Goal: Task Accomplishment & Management: Complete application form

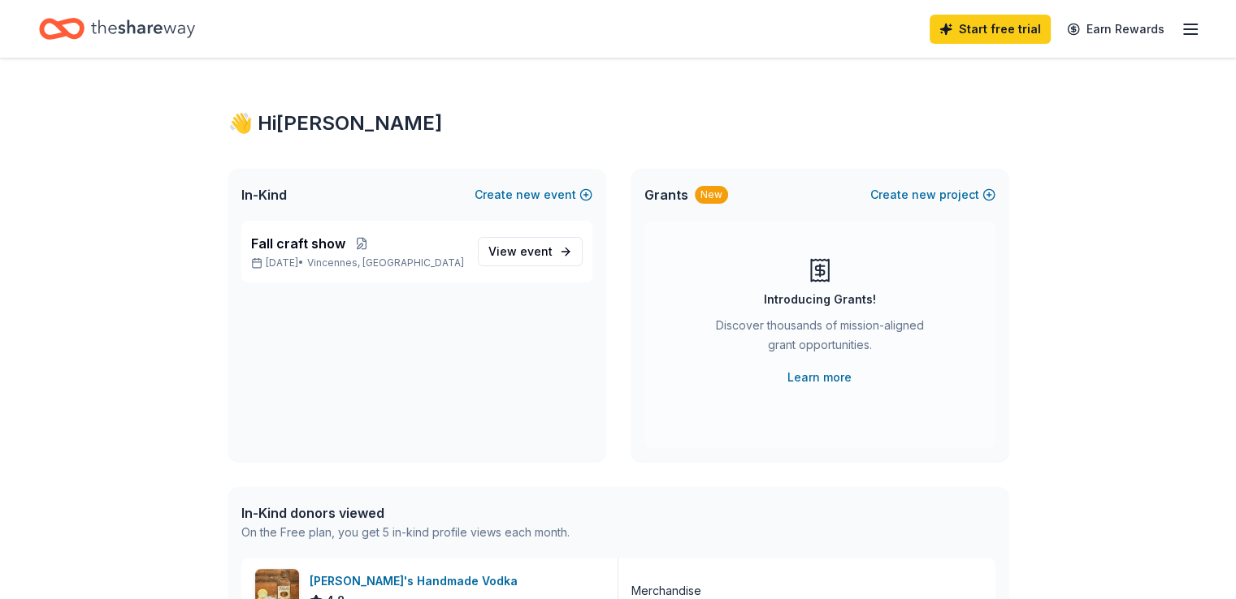
click at [918, 29] on line "button" at bounding box center [1190, 29] width 13 height 0
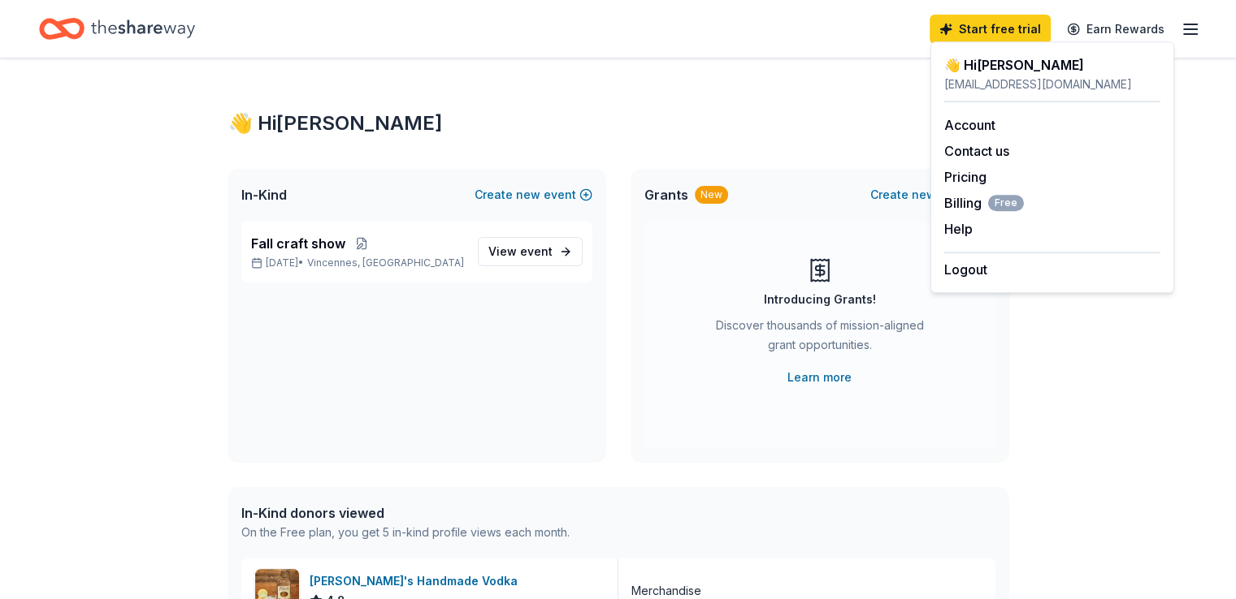
click at [772, 110] on div "👋 Hi [PERSON_NAME]" at bounding box center [618, 123] width 780 height 26
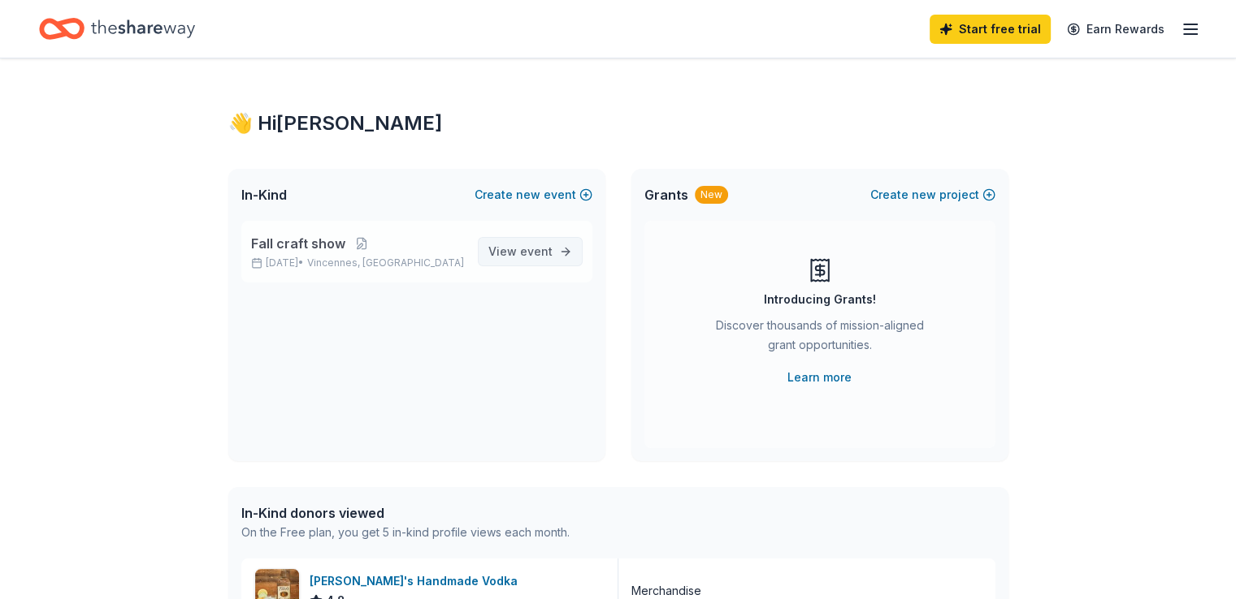
click at [509, 254] on span "View event" at bounding box center [520, 251] width 64 height 19
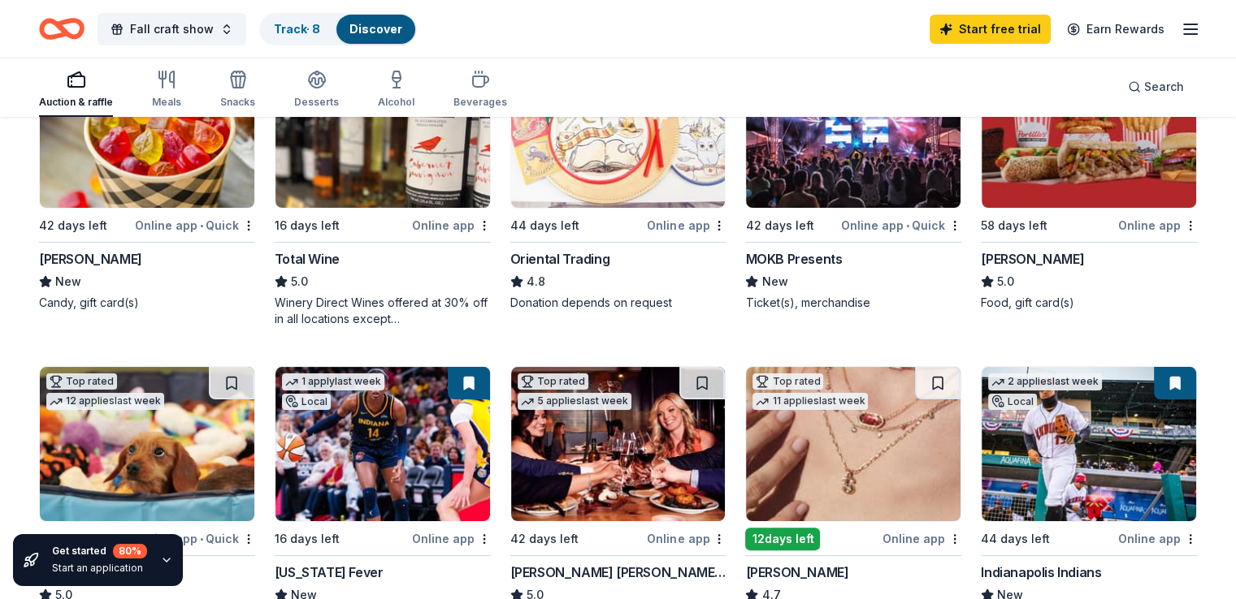
scroll to position [244, 0]
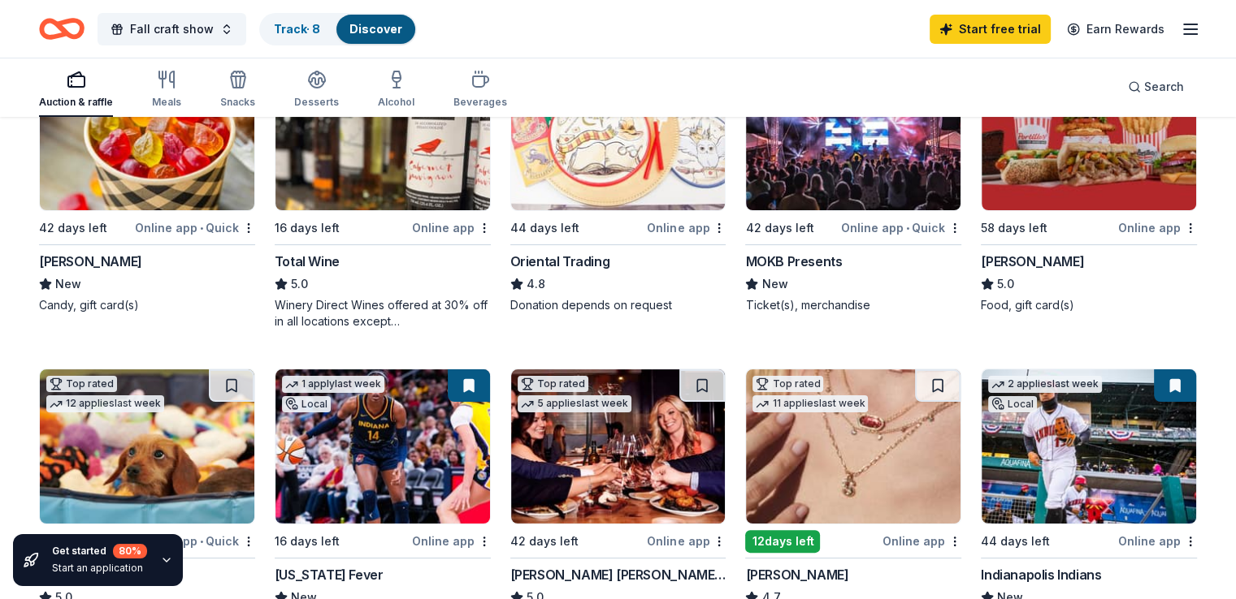
click at [548, 258] on div "Oriental Trading" at bounding box center [560, 261] width 100 height 19
click at [713, 227] on html "Fall craft show Track · 8 Discover Start free trial $10 in rewards Auction & ra…" at bounding box center [618, 55] width 1236 height 599
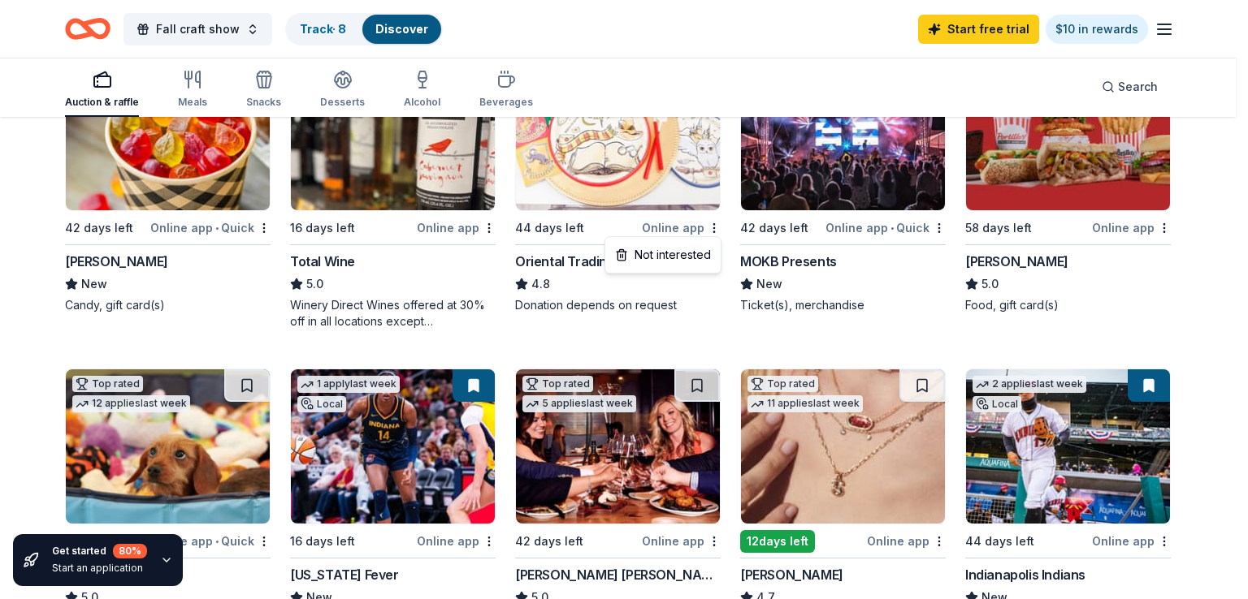
drag, startPoint x: 559, startPoint y: 236, endPoint x: 570, endPoint y: 233, distance: 11.8
click at [559, 236] on html "Fall craft show Track · 8 Discover Start free trial $10 in rewards Auction & ra…" at bounding box center [624, 55] width 1248 height 599
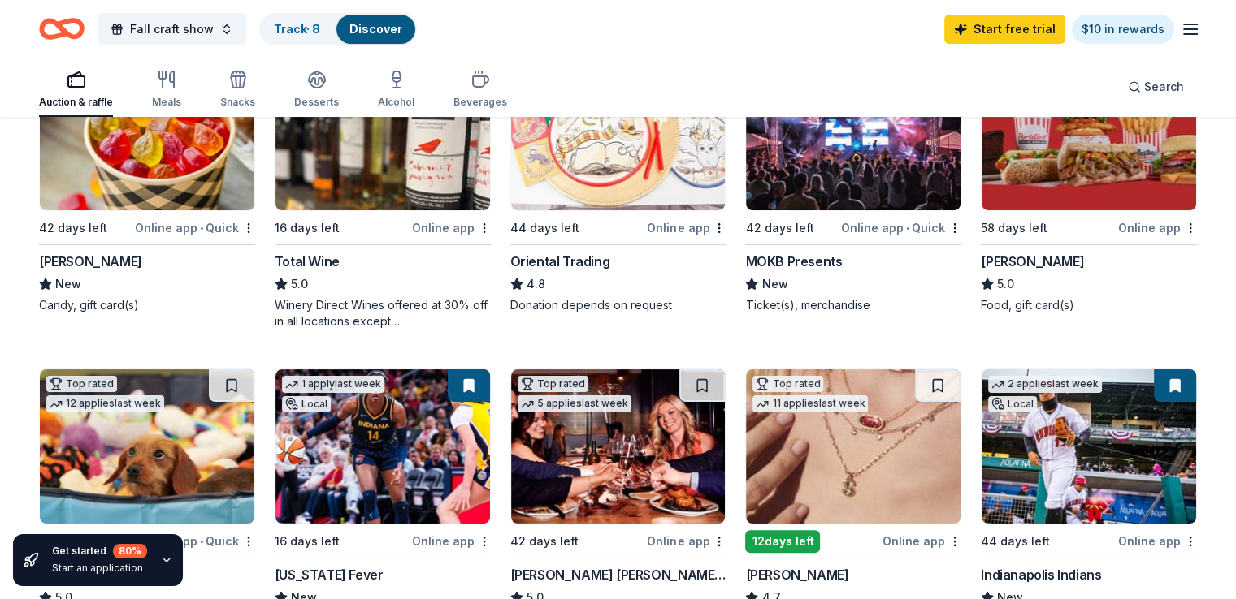
click at [614, 193] on img at bounding box center [618, 133] width 214 height 154
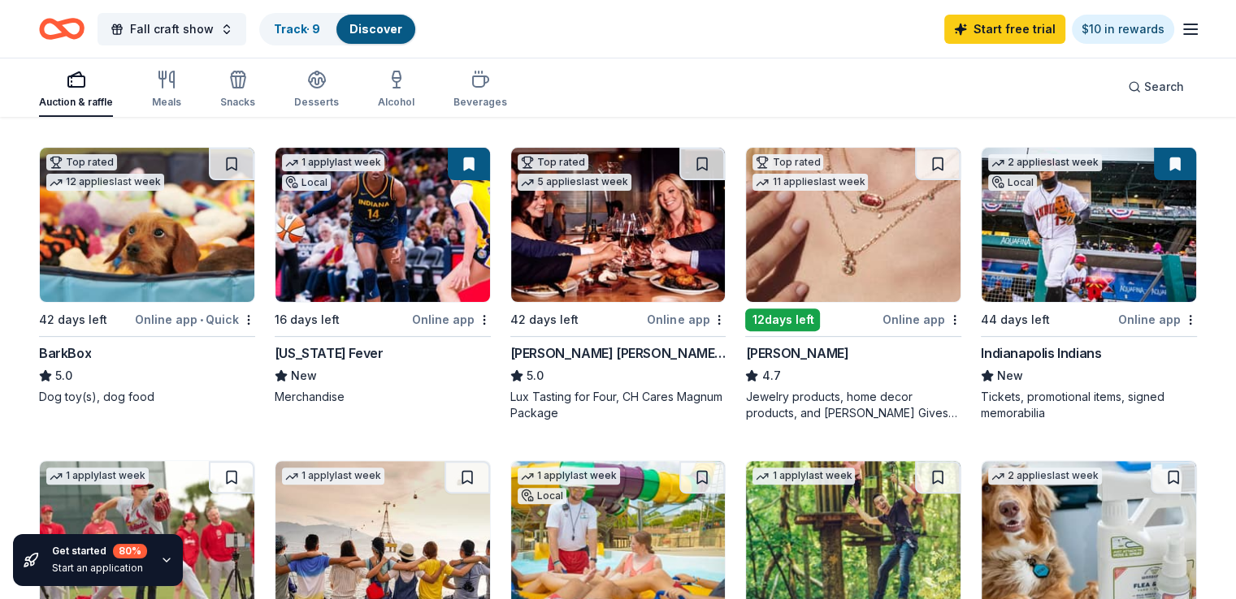
scroll to position [467, 0]
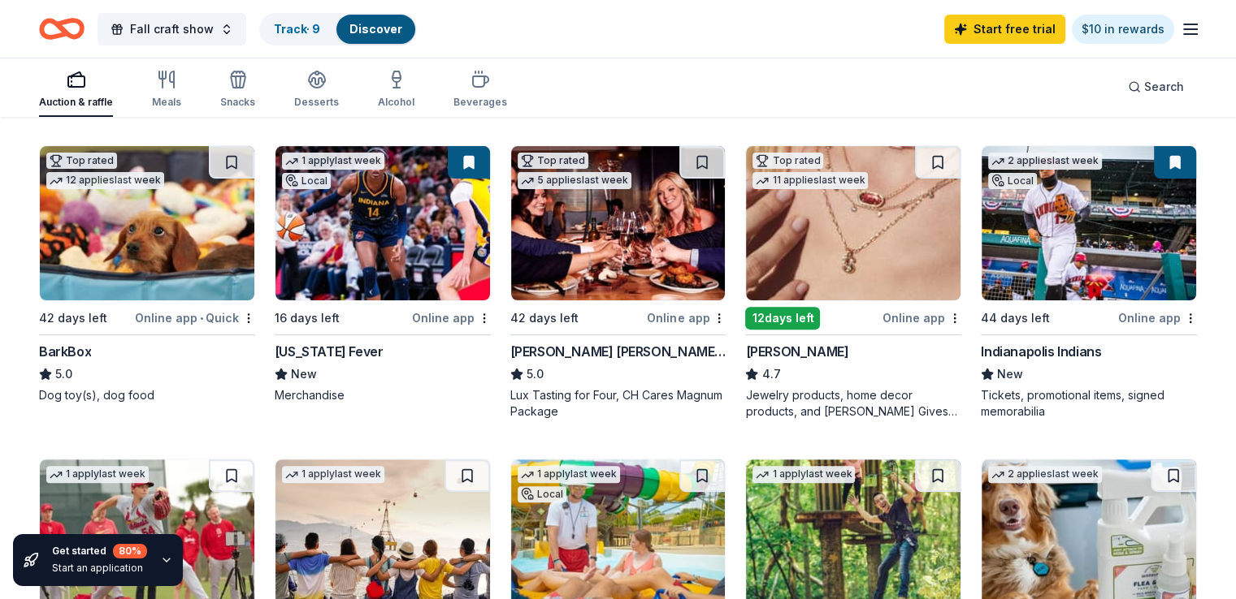
click at [91, 348] on div "BarkBox" at bounding box center [65, 351] width 52 height 19
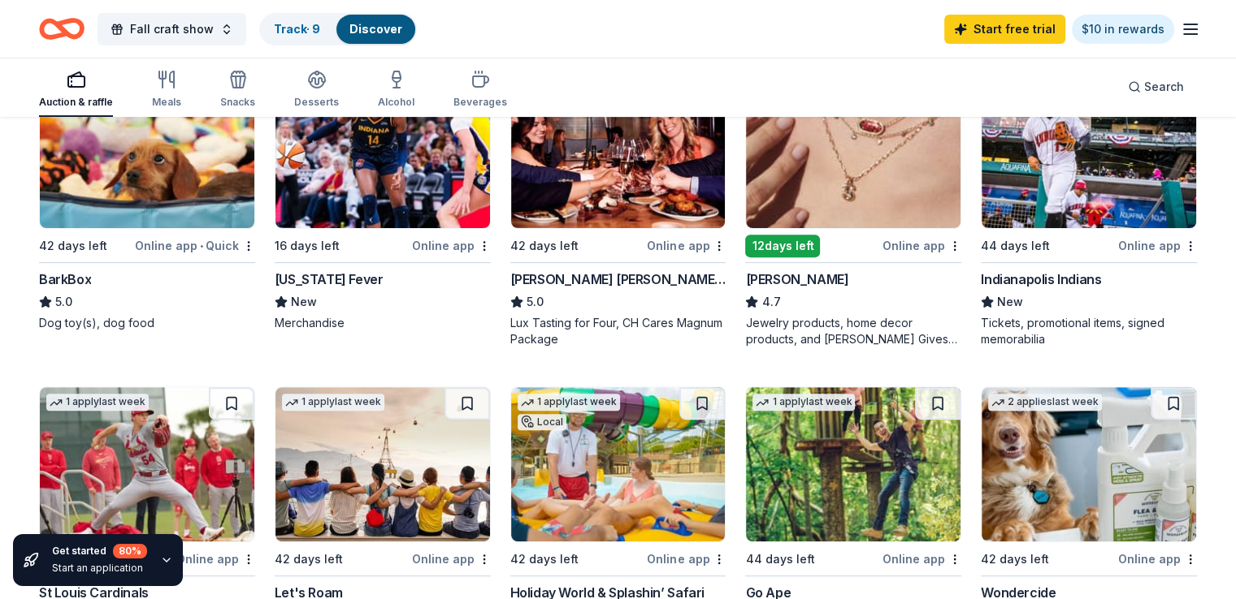
scroll to position [386, 0]
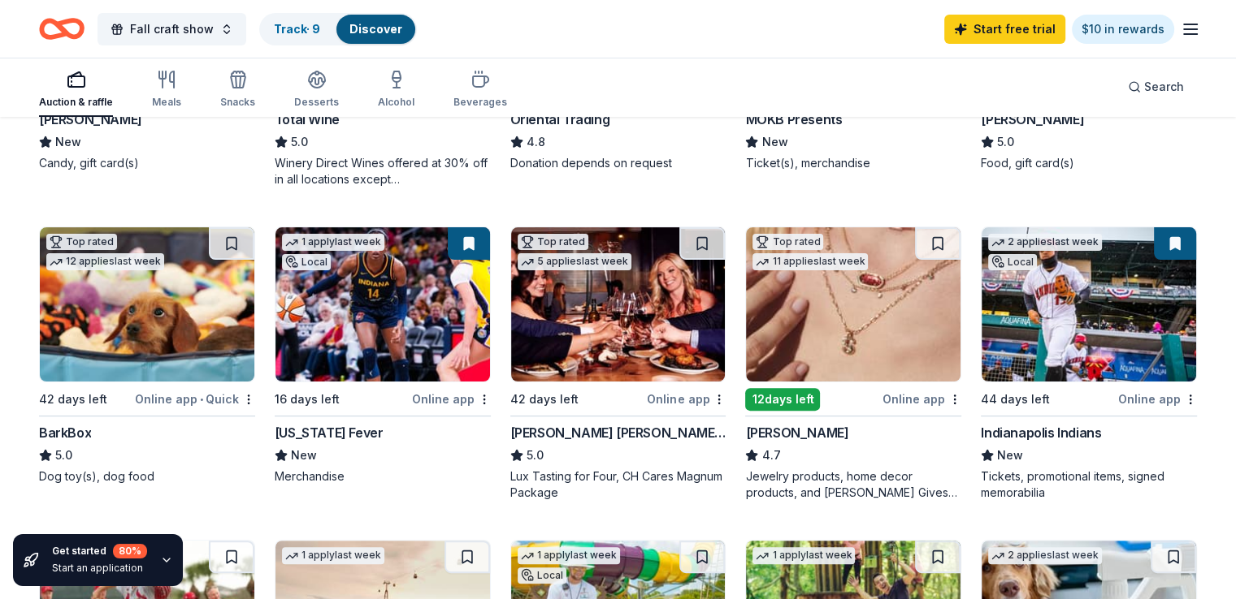
click at [770, 393] on div "12 days left" at bounding box center [782, 399] width 75 height 23
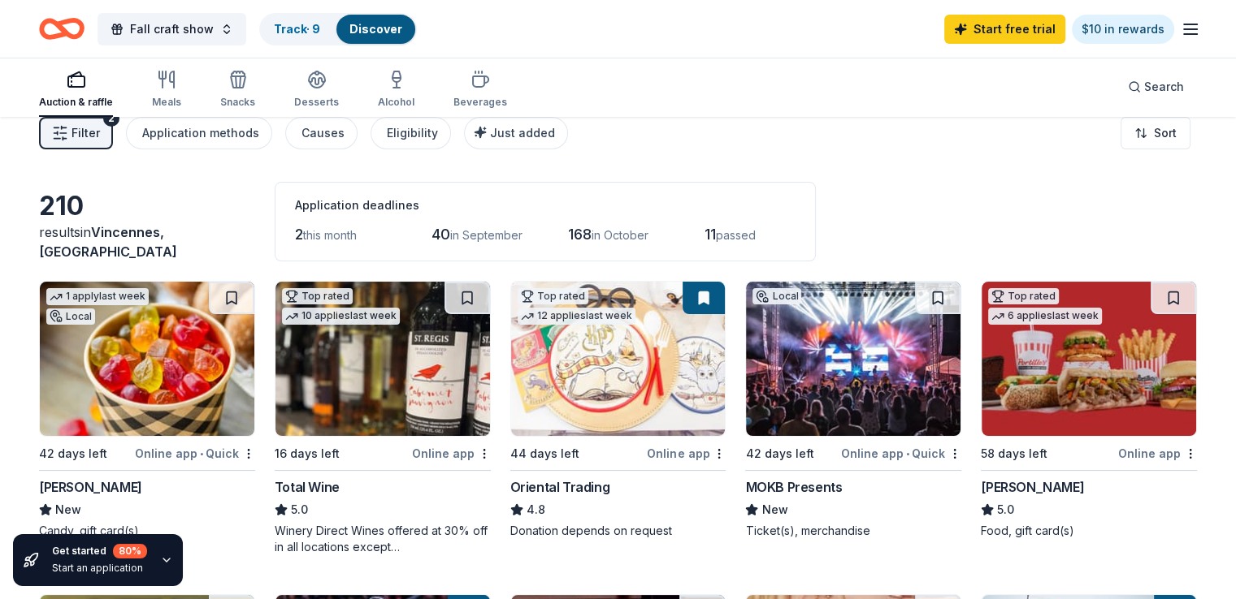
scroll to position [0, 0]
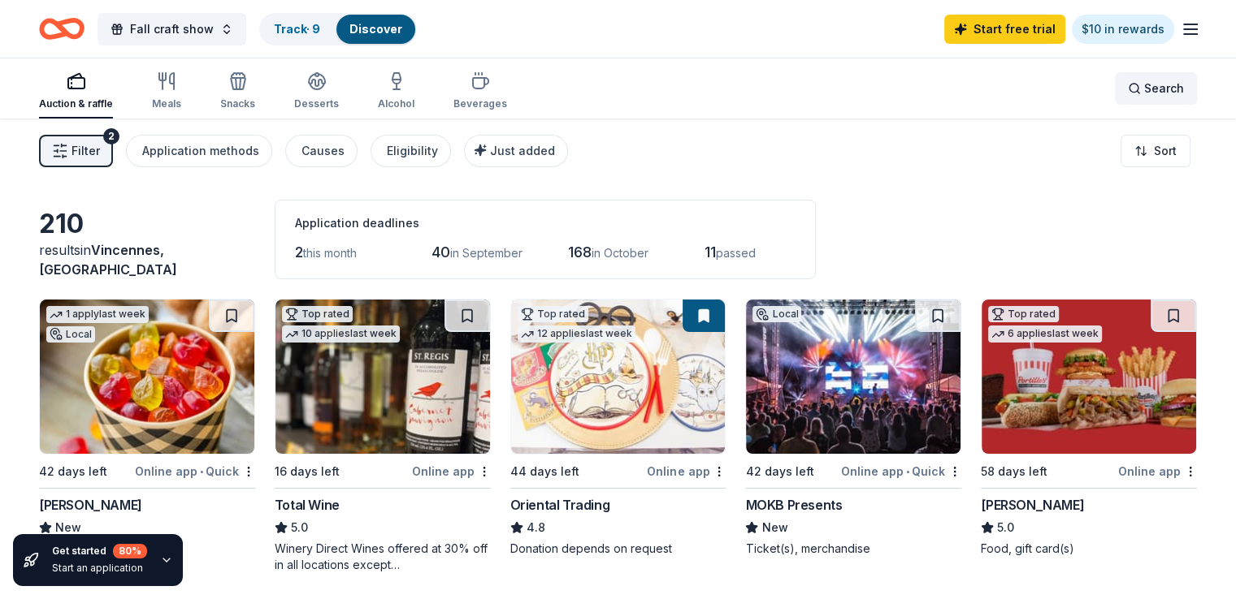
click at [918, 87] on div "Search" at bounding box center [1155, 88] width 56 height 19
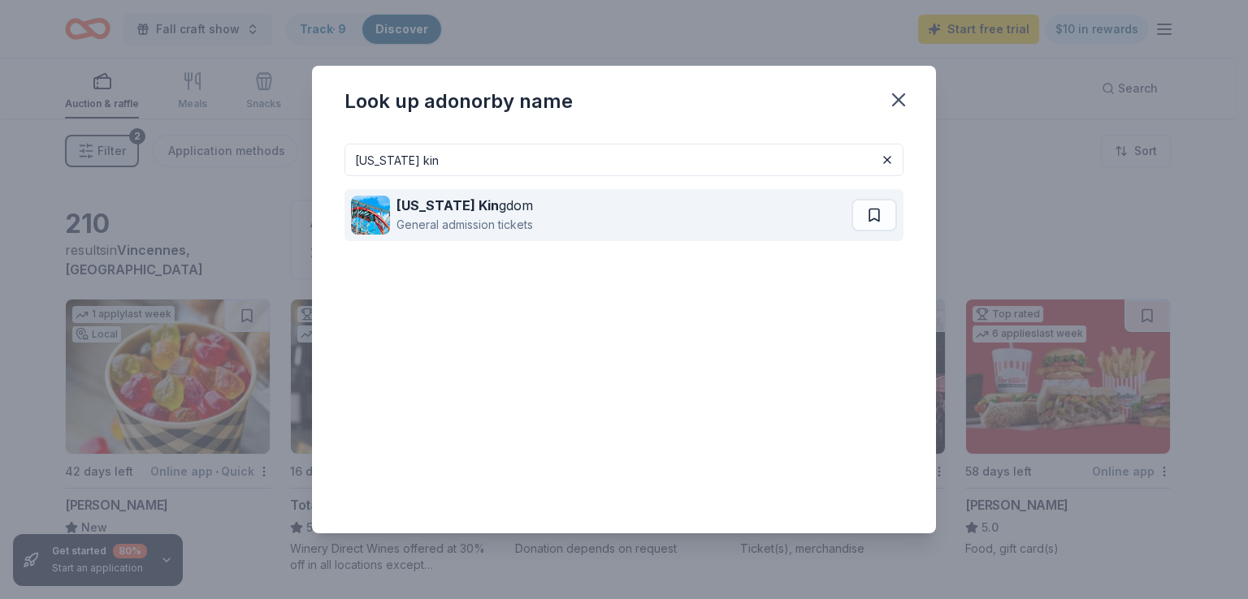
type input "[US_STATE] kin"
click at [529, 205] on div "[US_STATE] Kin gdom" at bounding box center [464, 205] width 136 height 19
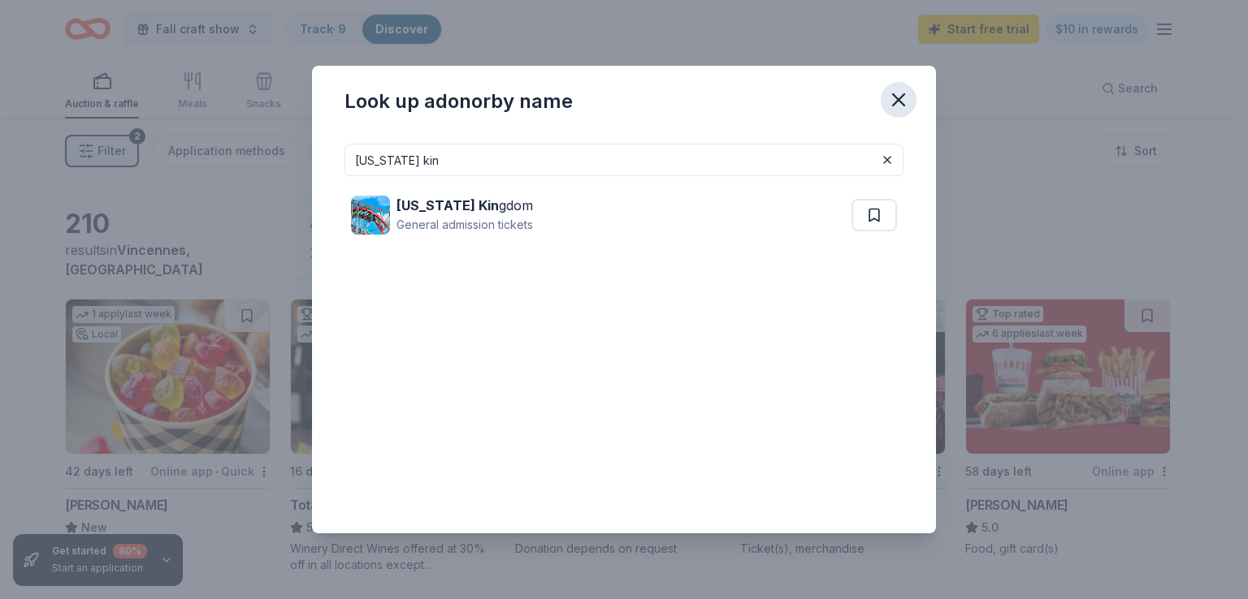
click at [894, 100] on icon "button" at bounding box center [898, 100] width 23 height 23
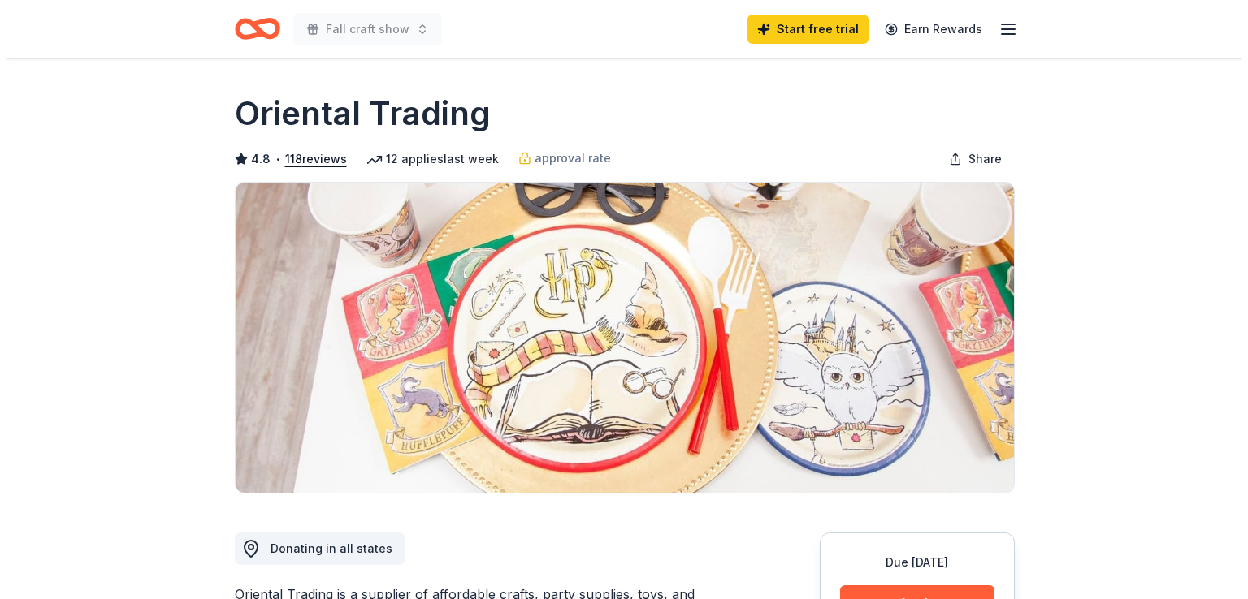
scroll to position [305, 0]
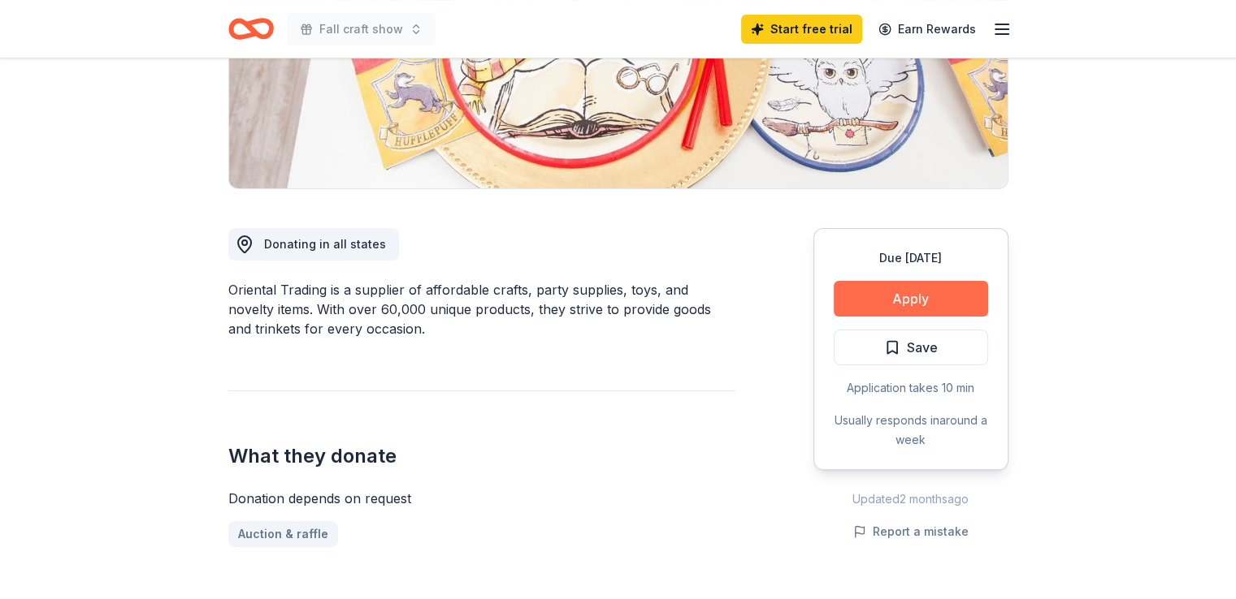
click at [916, 291] on button "Apply" at bounding box center [910, 299] width 154 height 36
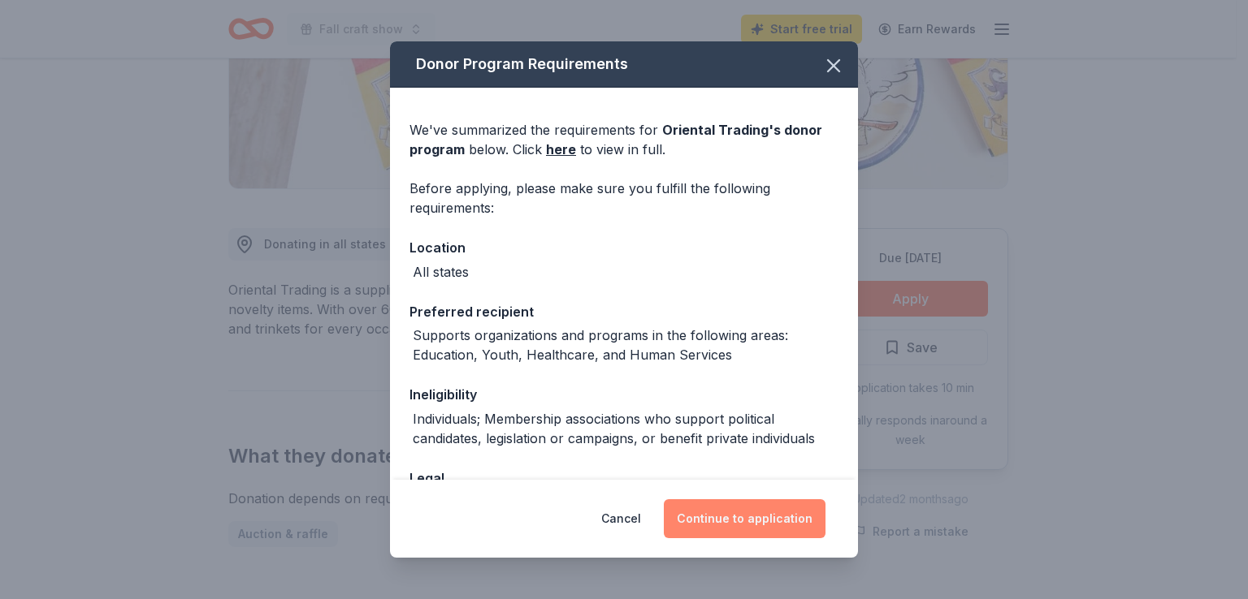
click at [731, 511] on button "Continue to application" at bounding box center [745, 519] width 162 height 39
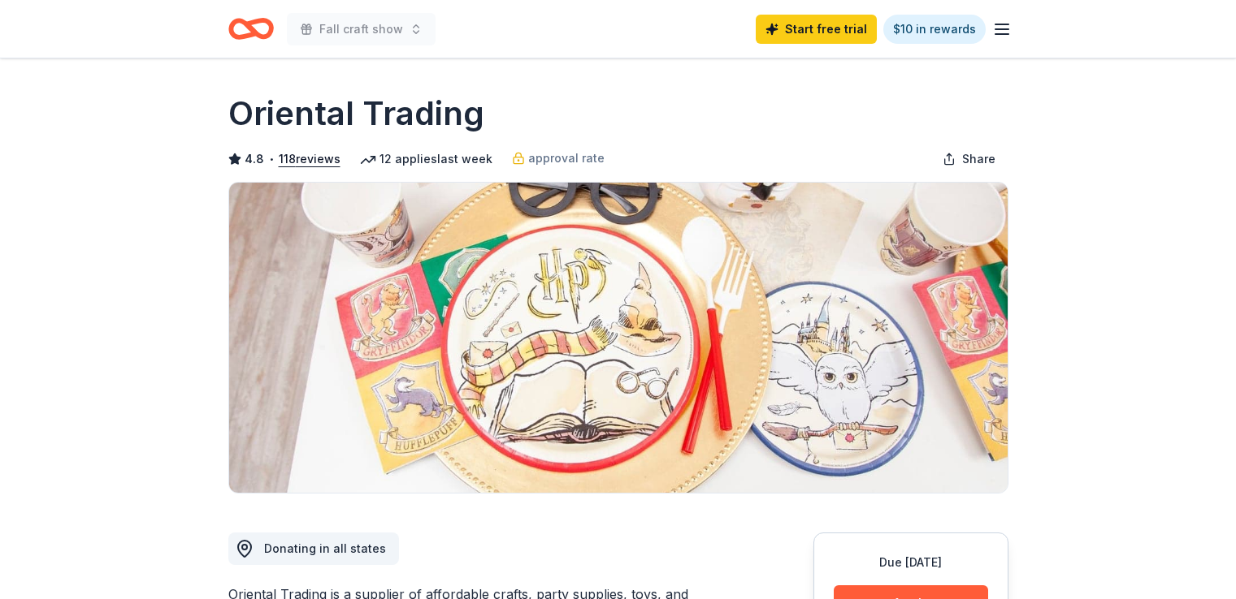
scroll to position [203, 0]
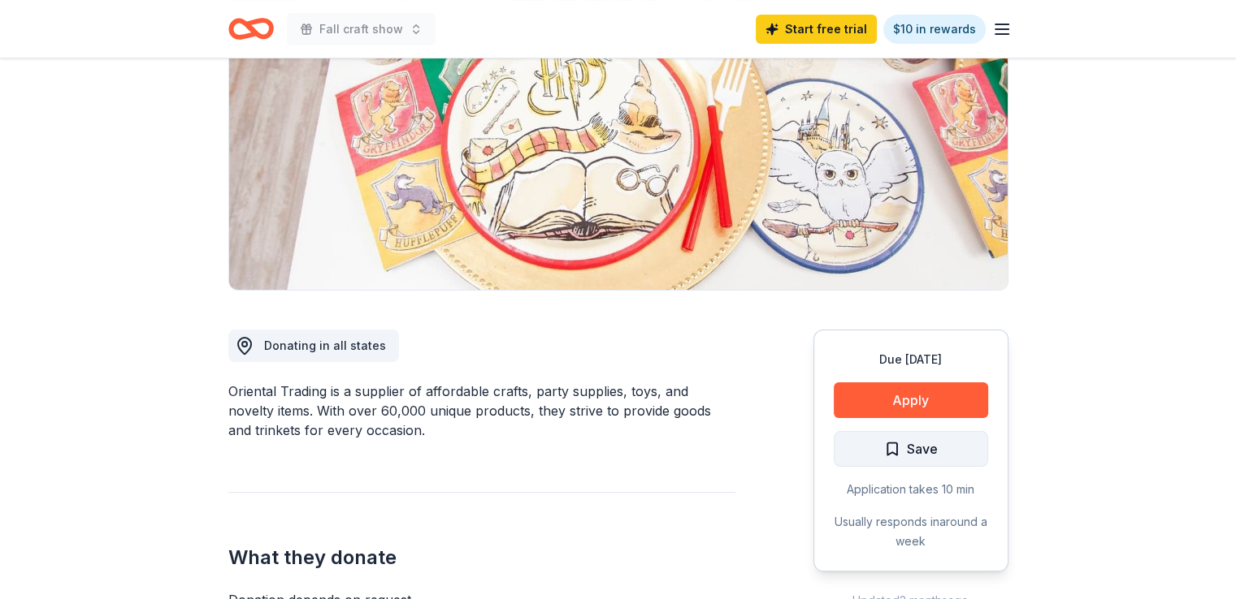
click at [900, 444] on span "Save" at bounding box center [911, 449] width 54 height 21
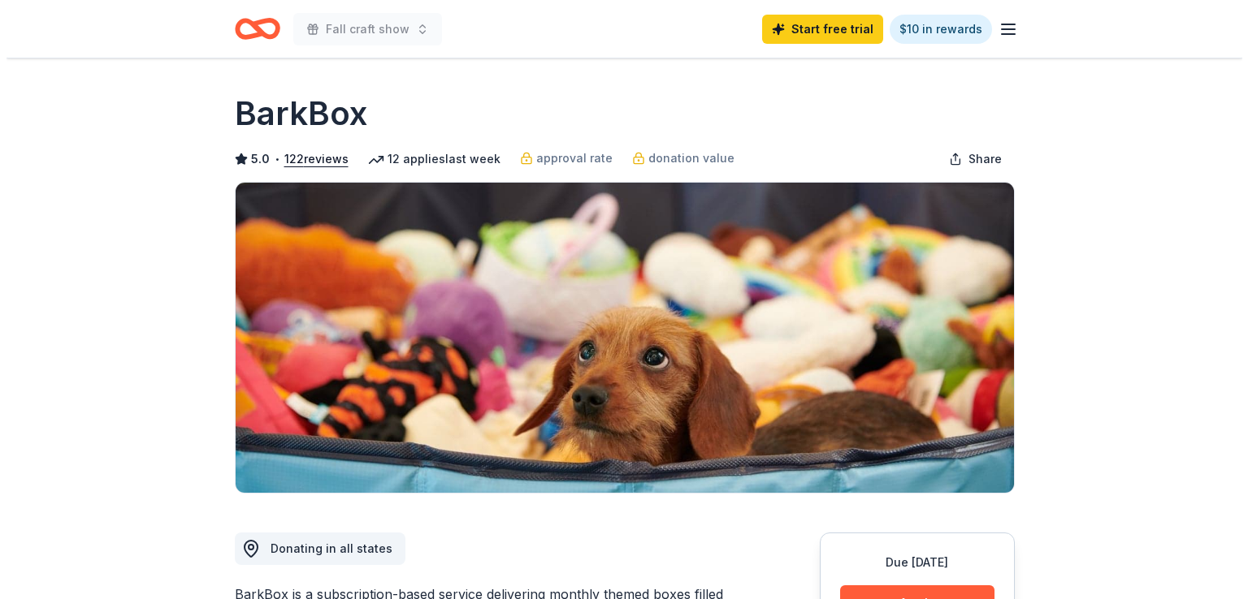
scroll to position [263, 0]
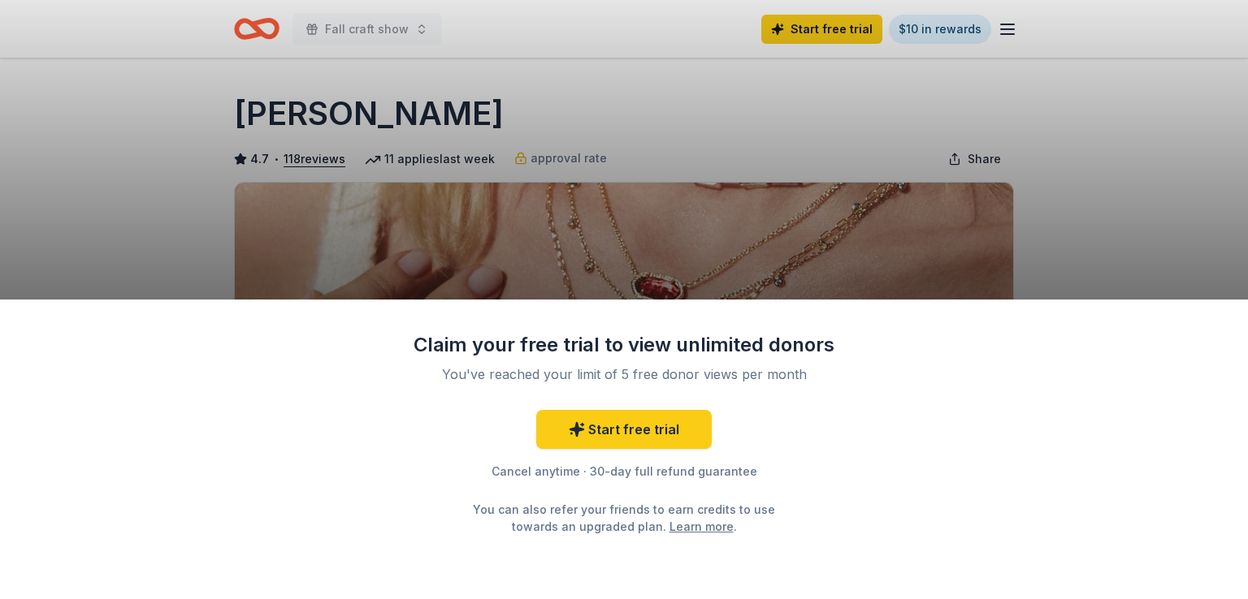
click at [1210, 207] on div "Claim your free trial to view unlimited donors You've reached your limit of 5 f…" at bounding box center [624, 299] width 1248 height 599
click at [647, 429] on link "Start free trial" at bounding box center [623, 429] width 175 height 39
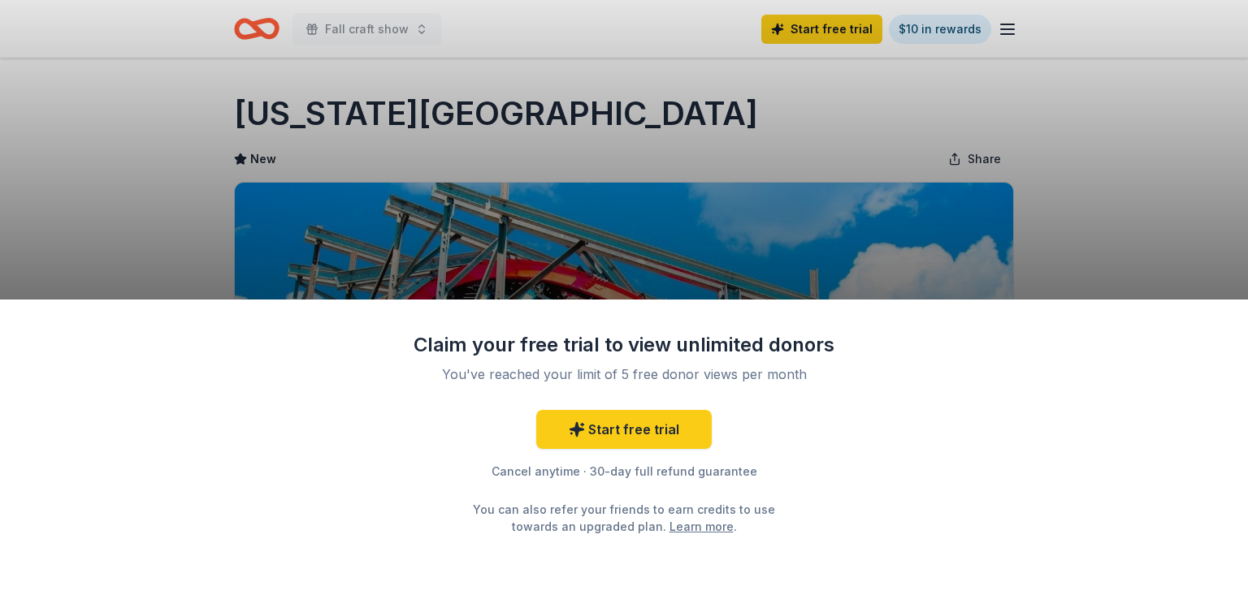
click at [1114, 206] on div "Claim your free trial to view unlimited donors You've reached your limit of 5 f…" at bounding box center [624, 299] width 1248 height 599
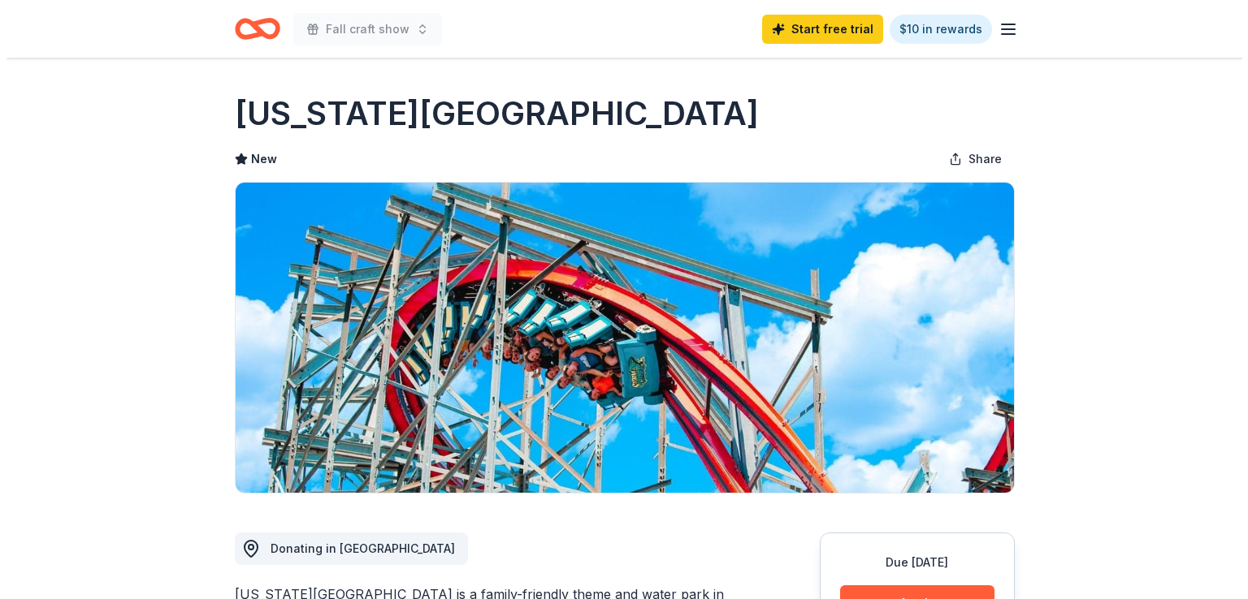
scroll to position [244, 0]
